Goal: Task Accomplishment & Management: Manage account settings

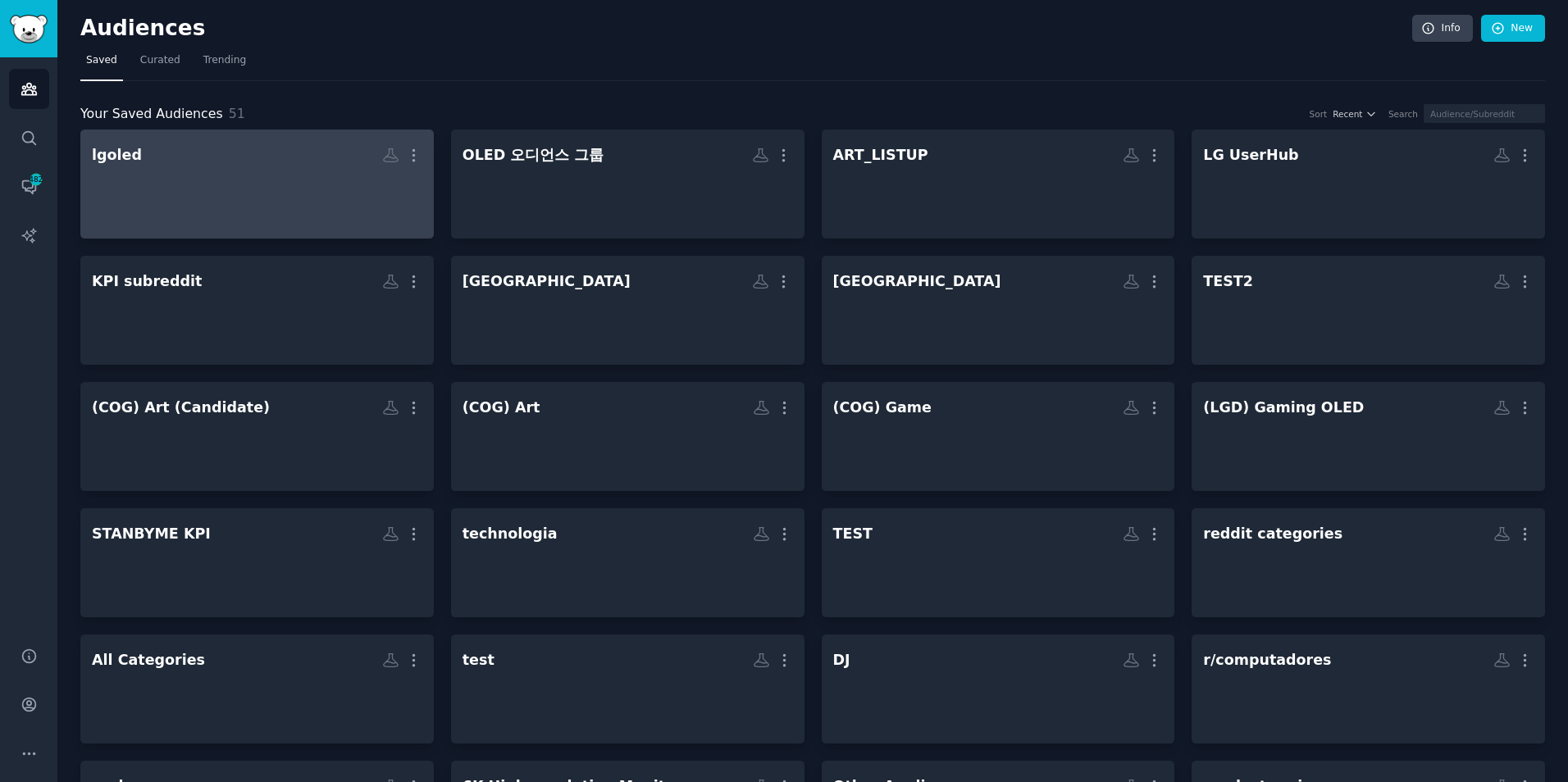
click at [263, 180] on div at bounding box center [257, 199] width 331 height 57
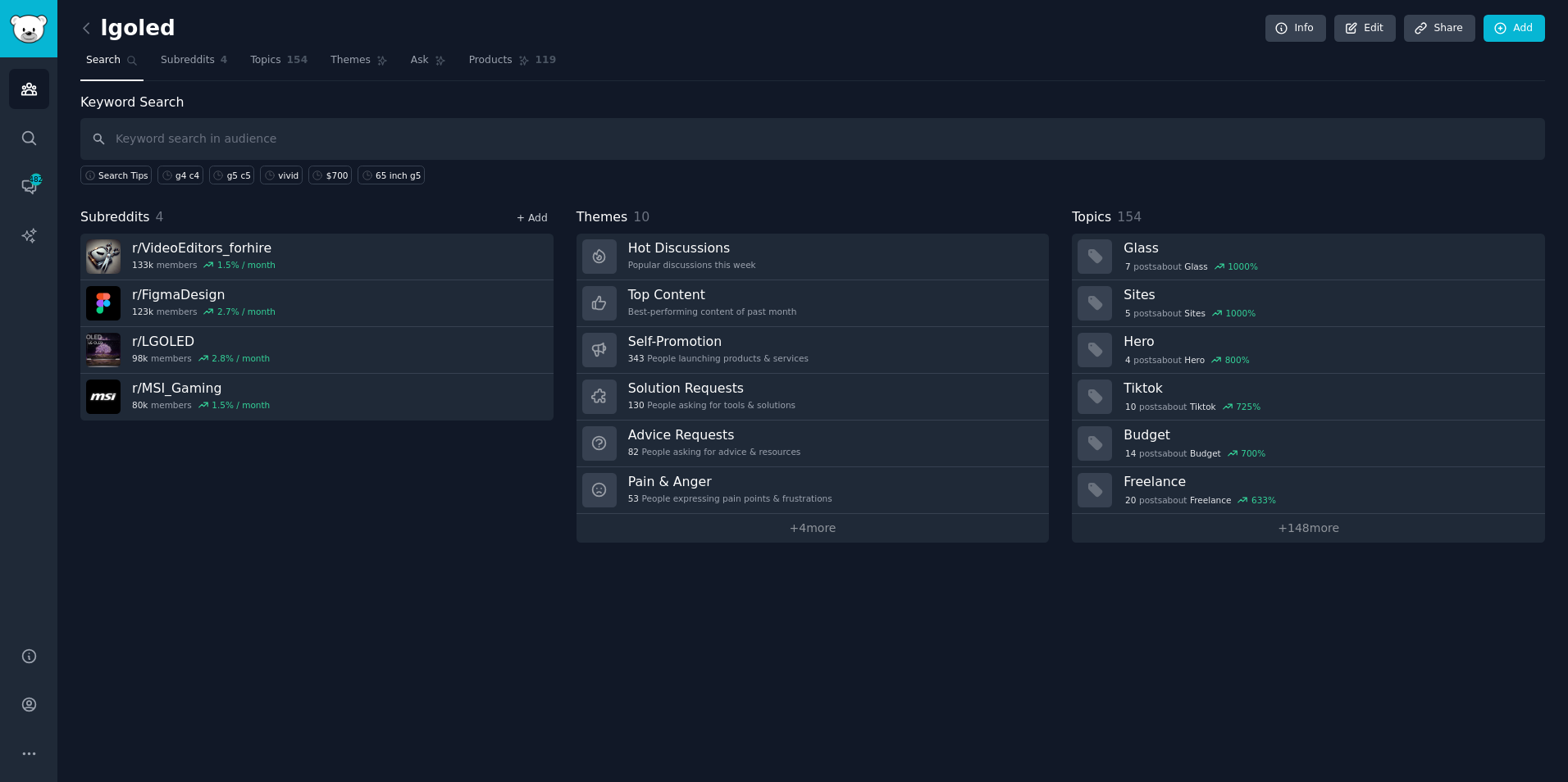
click at [539, 220] on link "+ Add" at bounding box center [532, 218] width 31 height 11
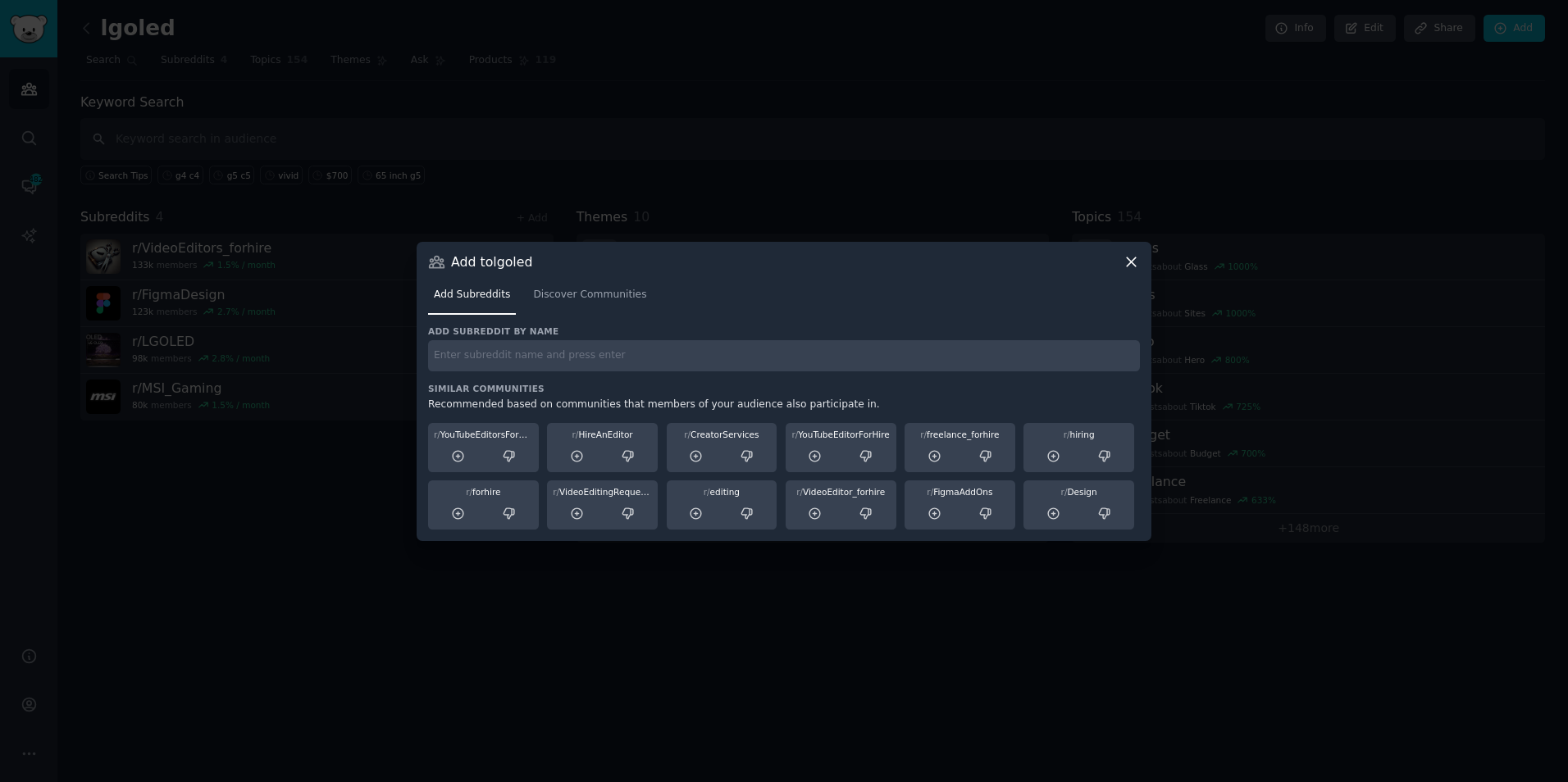
click at [1129, 269] on icon at bounding box center [1131, 262] width 17 height 17
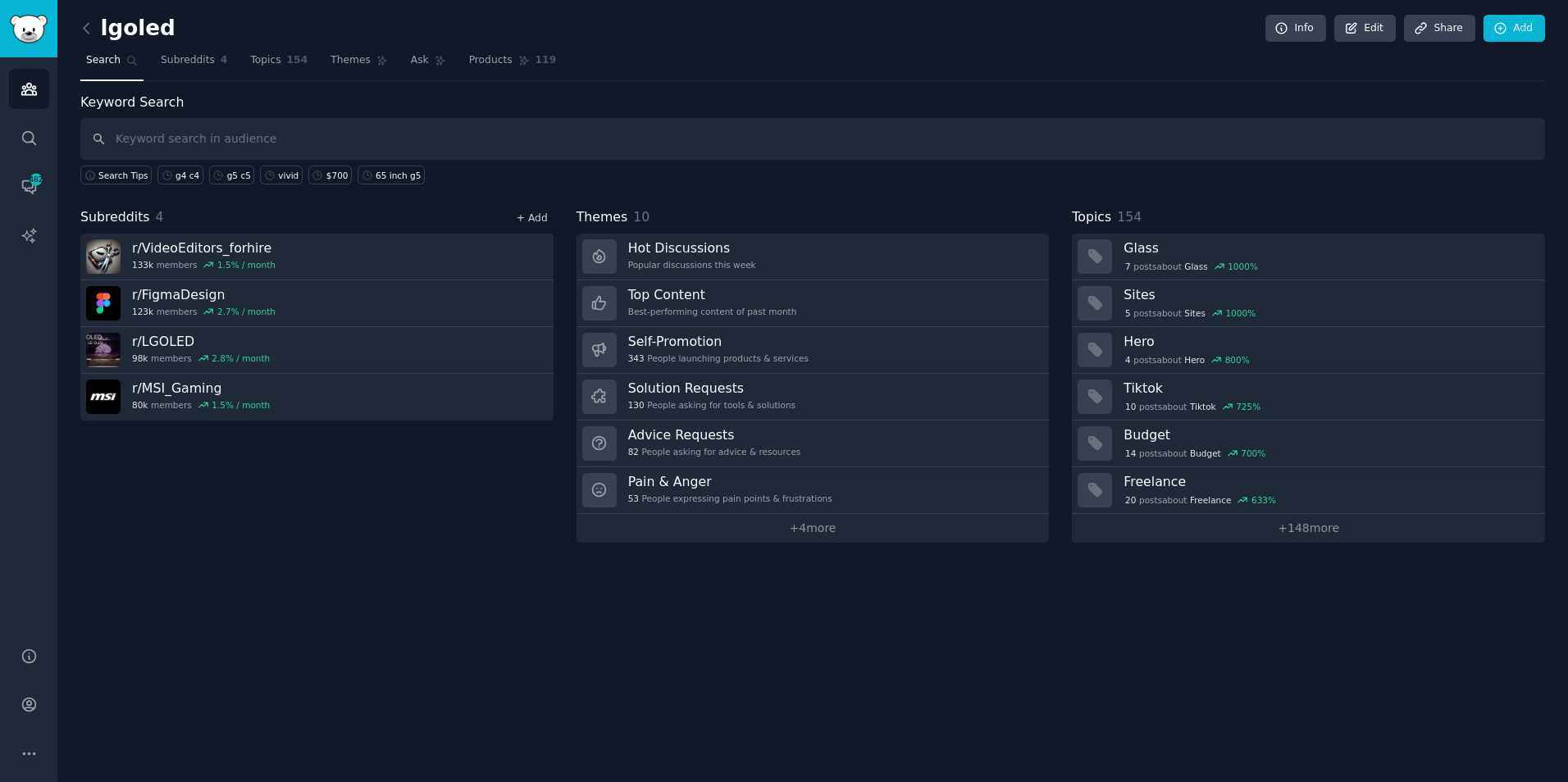
click at [537, 222] on link "+ Add" at bounding box center [532, 218] width 31 height 11
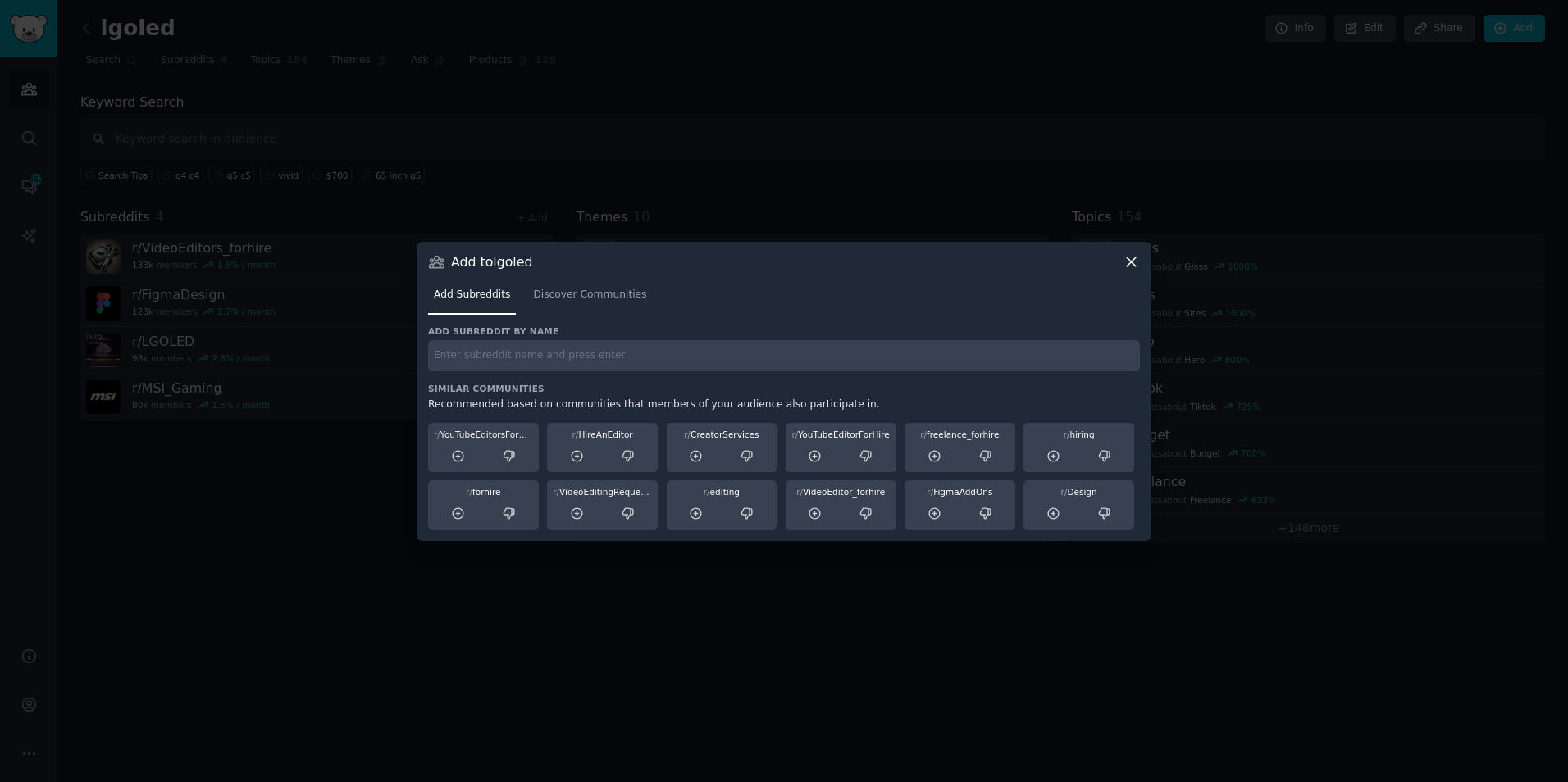
click at [635, 360] on input "text" at bounding box center [784, 356] width 712 height 32
click at [1128, 268] on icon at bounding box center [1131, 262] width 17 height 17
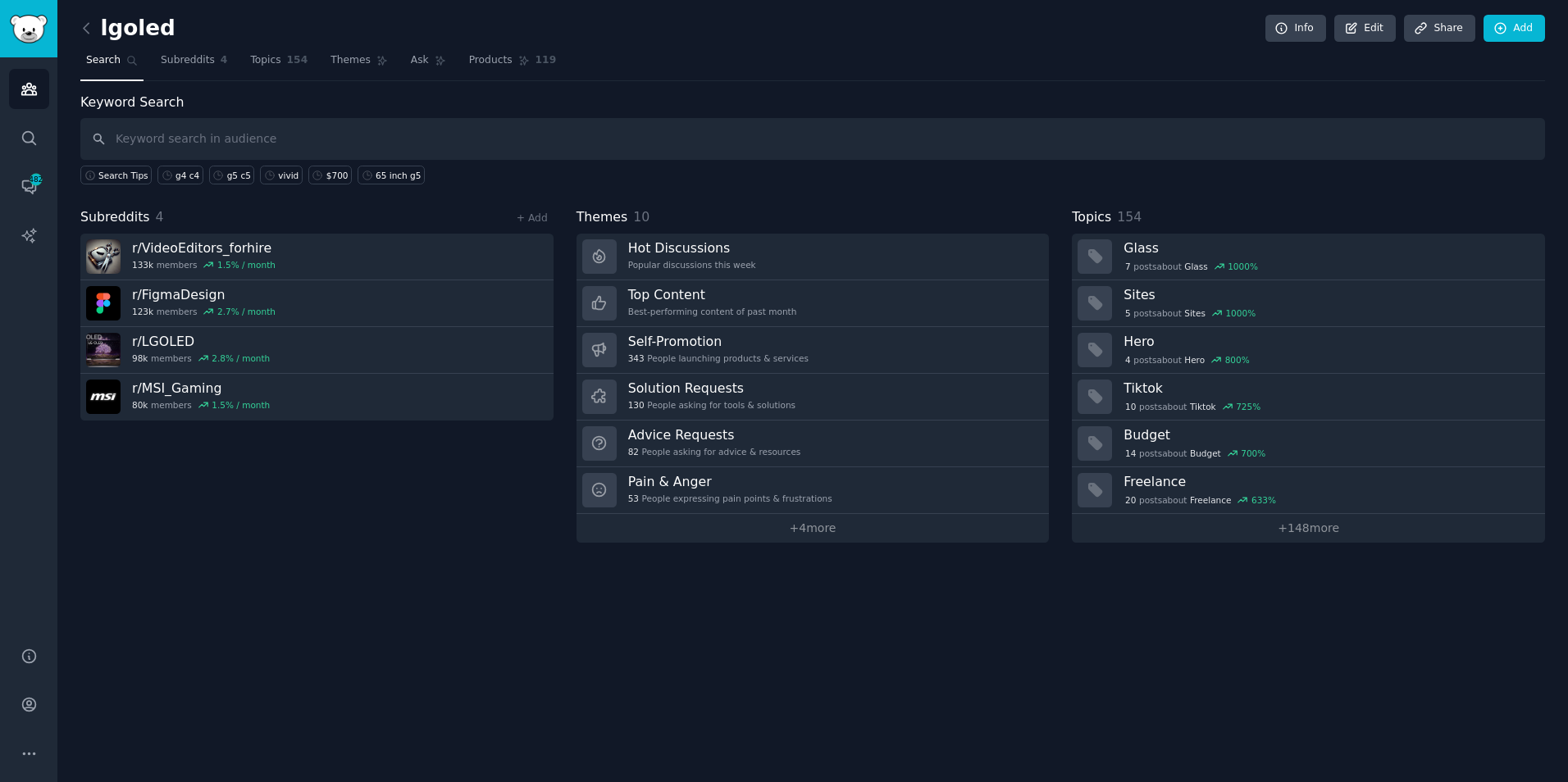
click at [892, 55] on nav "Search Subreddits 4 Topics 154 Themes Ask Products 119" at bounding box center [813, 64] width 1465 height 34
